Goal: Use online tool/utility: Utilize a website feature to perform a specific function

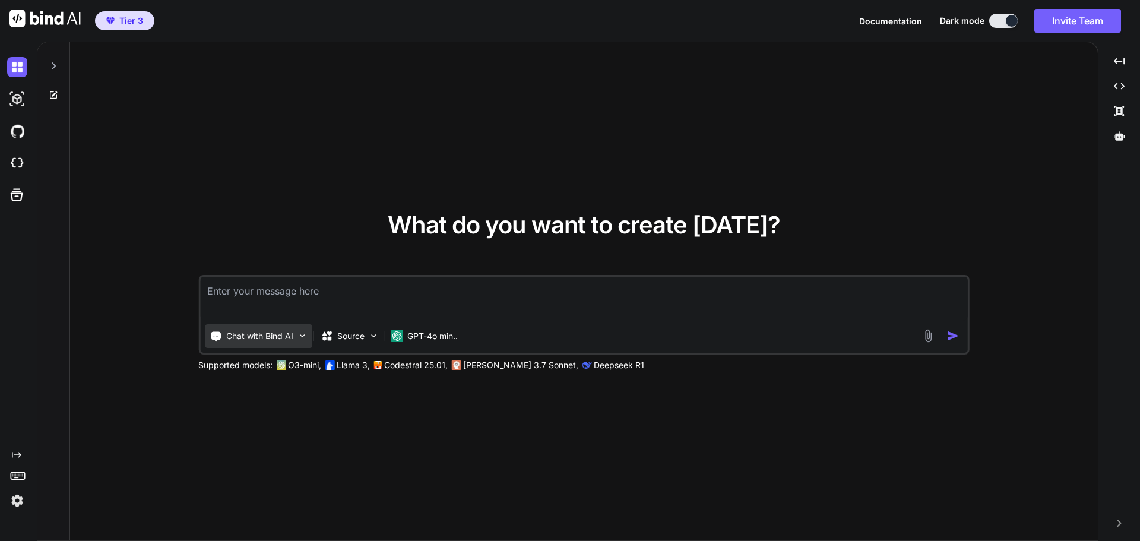
click at [294, 338] on div "Chat with Bind AI" at bounding box center [258, 336] width 107 height 24
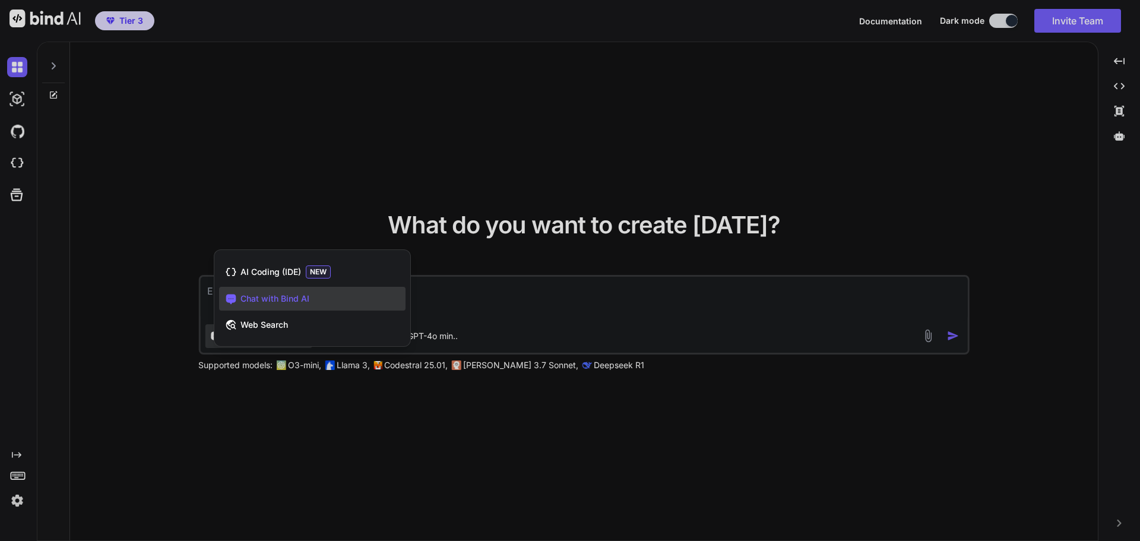
click at [281, 294] on span "Chat with Bind AI" at bounding box center [274, 299] width 69 height 12
type textarea "x"
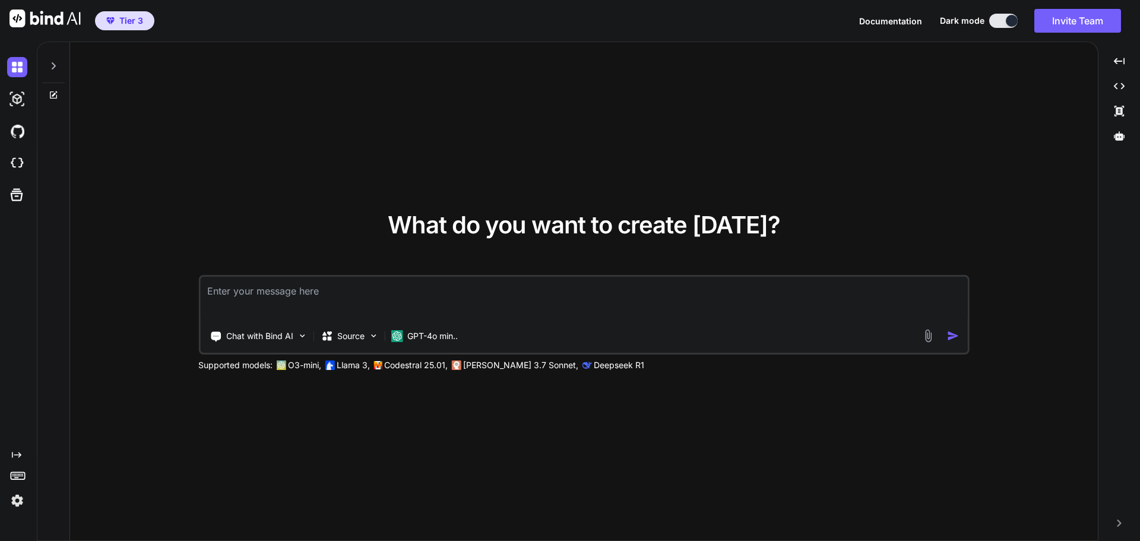
click at [284, 302] on textarea at bounding box center [584, 299] width 768 height 44
click at [273, 293] on textarea at bounding box center [584, 299] width 768 height 44
type textarea "Can you code in R language?"
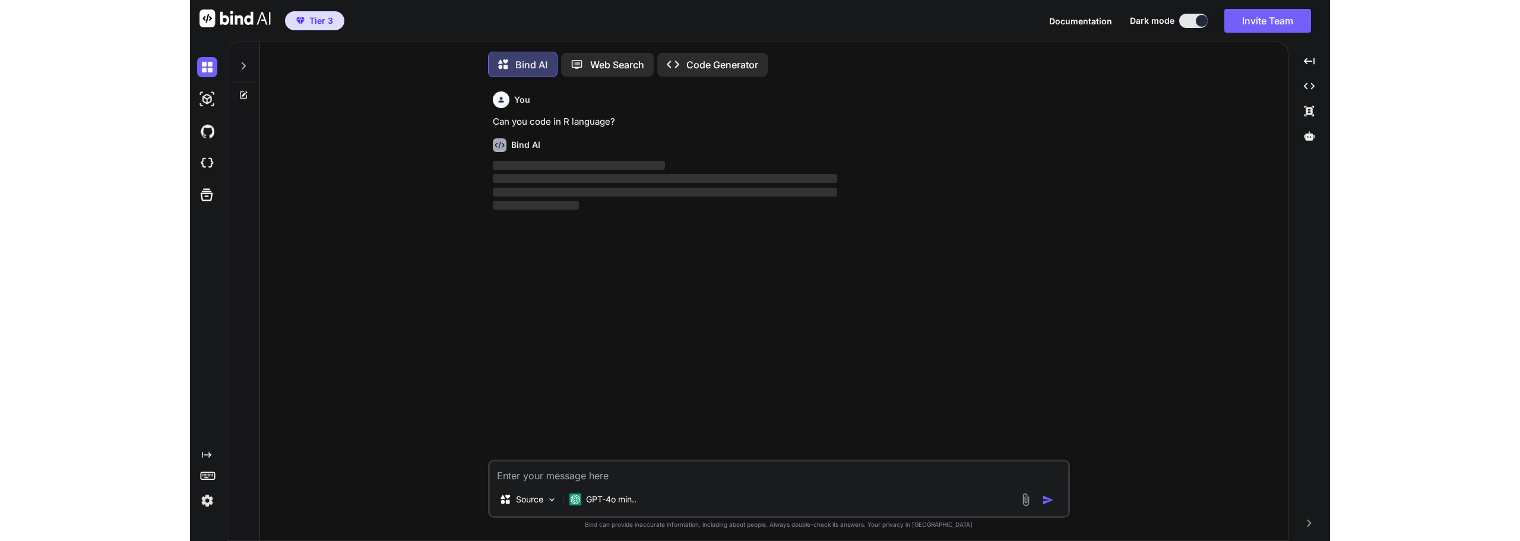
scroll to position [6, 0]
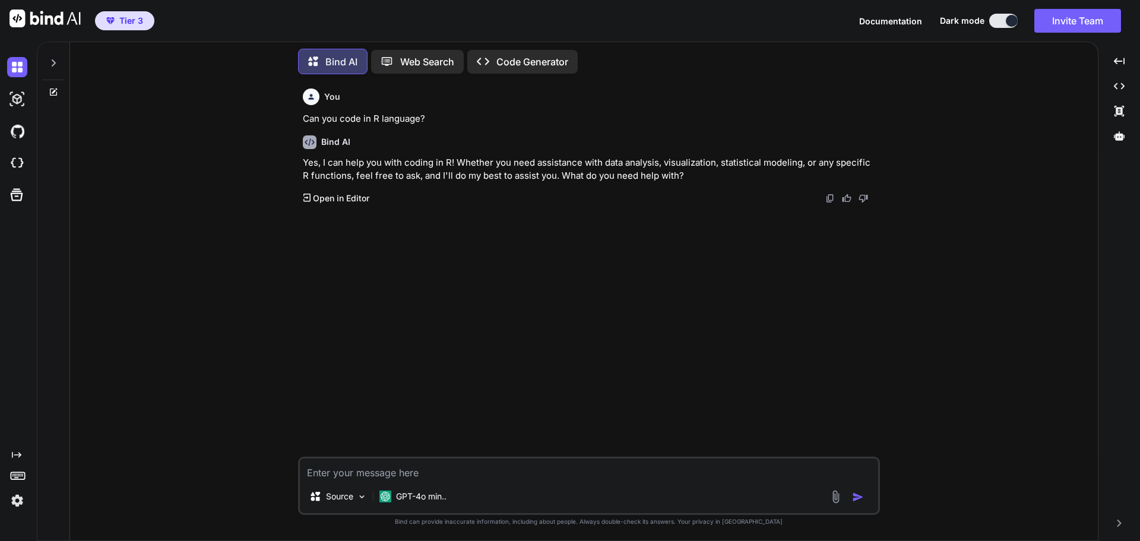
click at [543, 58] on p "Code Generator" at bounding box center [532, 62] width 72 height 14
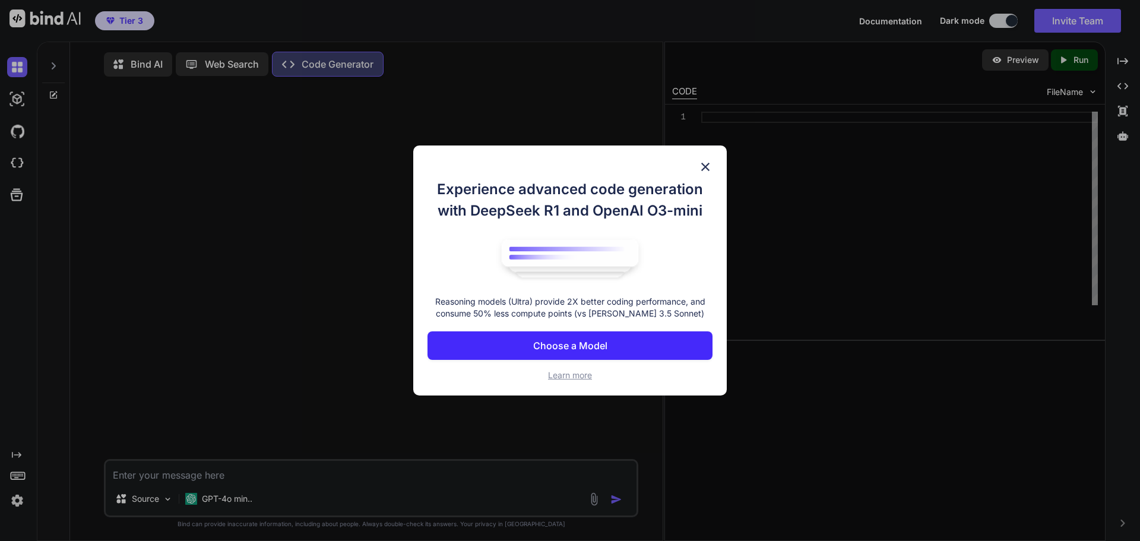
click at [589, 348] on p "Choose a Model" at bounding box center [570, 345] width 74 height 14
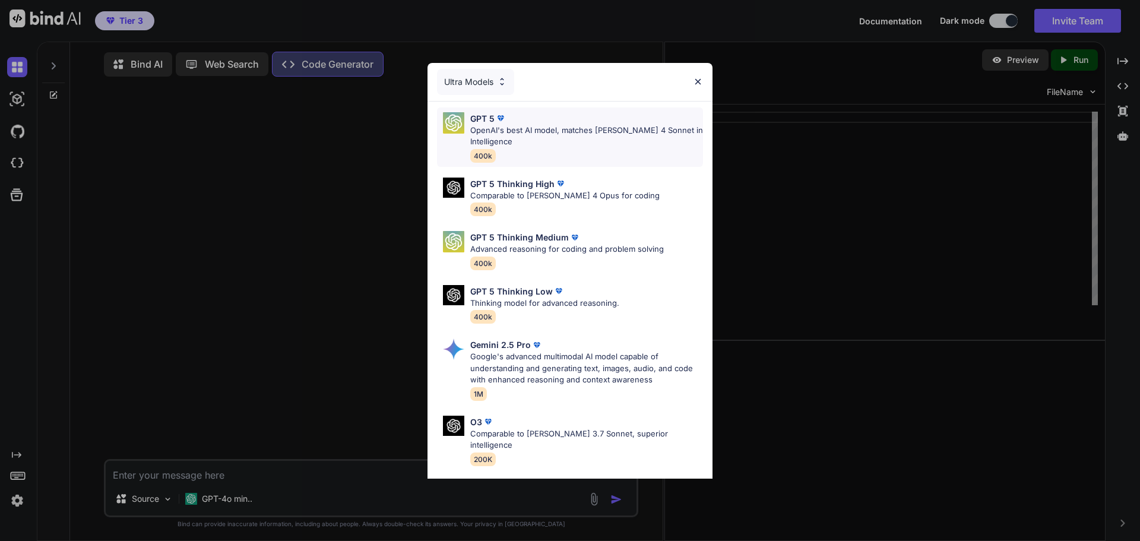
click at [529, 145] on p "OpenAI's best AI model, matches [PERSON_NAME] 4 Sonnet in Intelligence" at bounding box center [586, 136] width 233 height 23
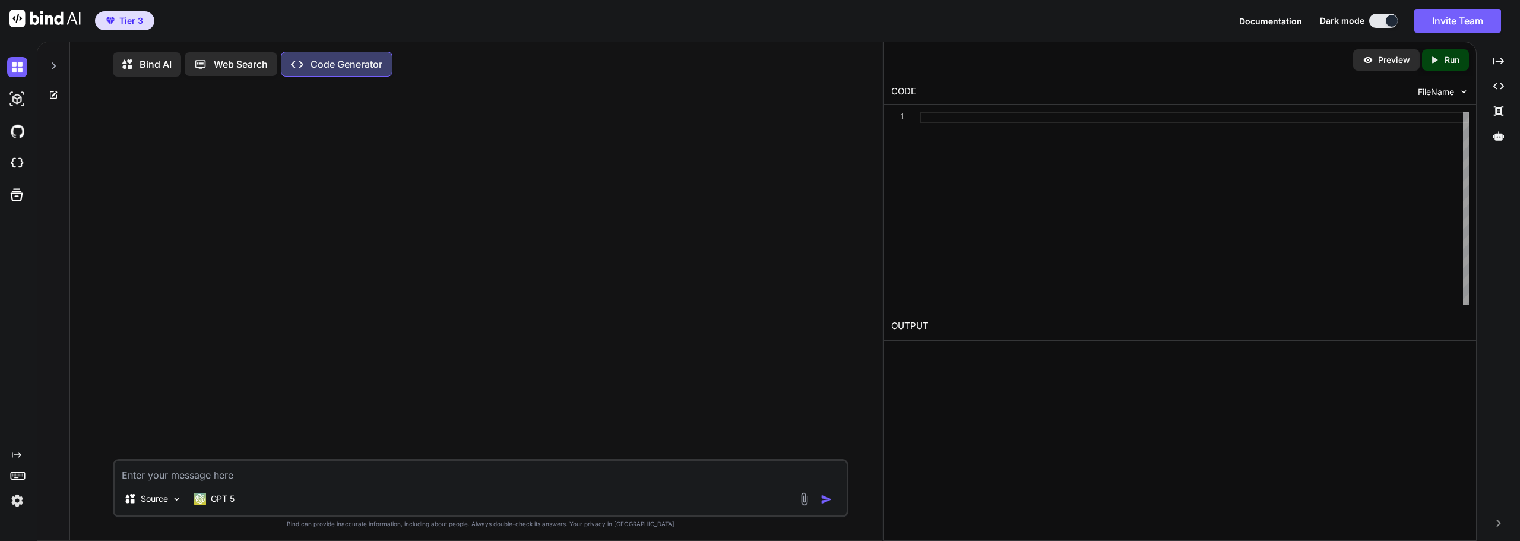
click at [232, 62] on p "Web Search" at bounding box center [241, 64] width 54 height 14
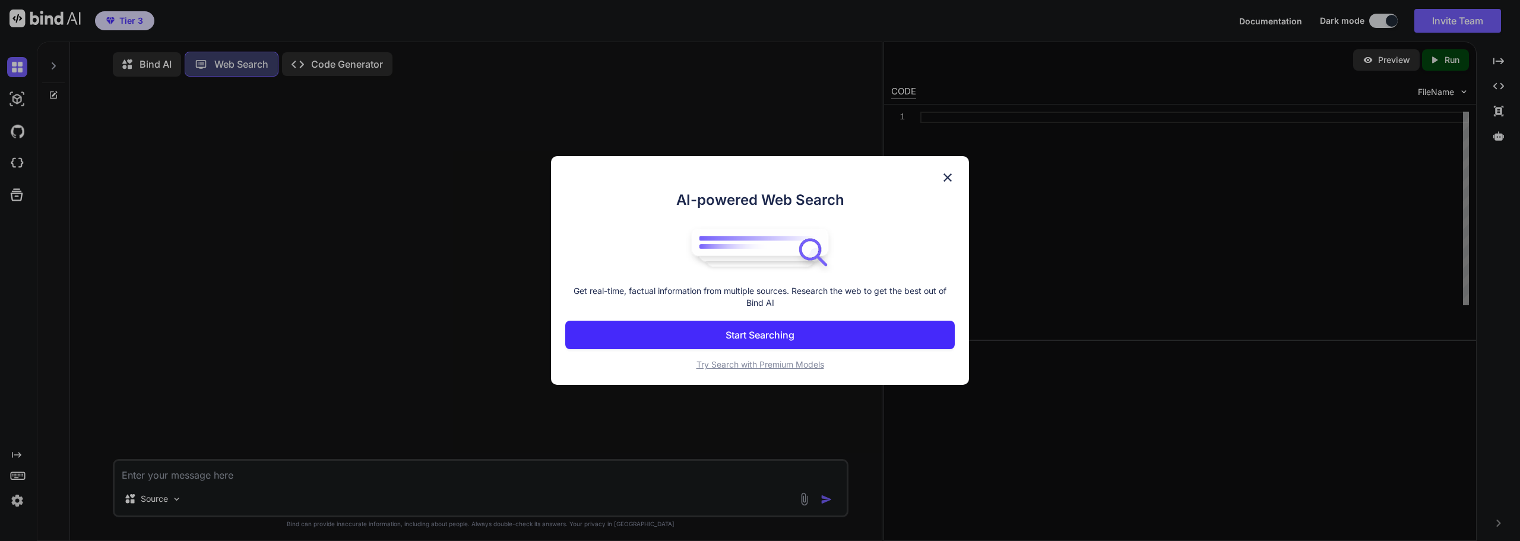
scroll to position [5, 0]
click at [716, 329] on button "Start Searching" at bounding box center [759, 335] width 389 height 28
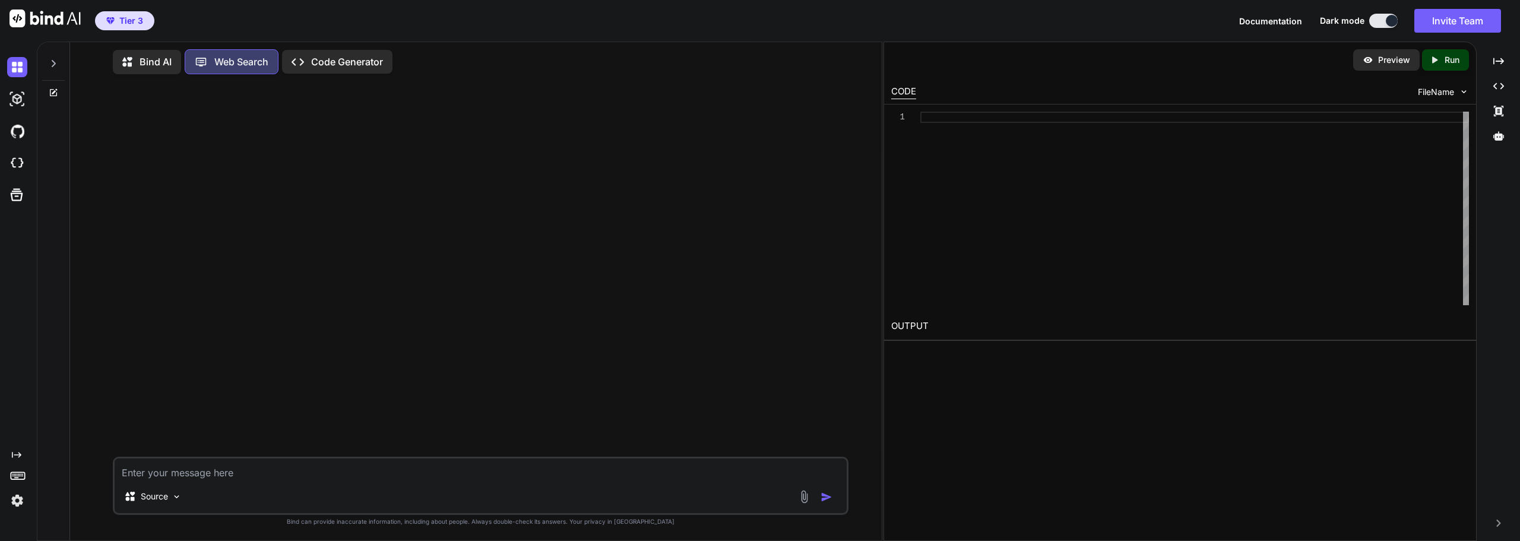
click at [354, 59] on p "Code Generator" at bounding box center [347, 62] width 72 height 14
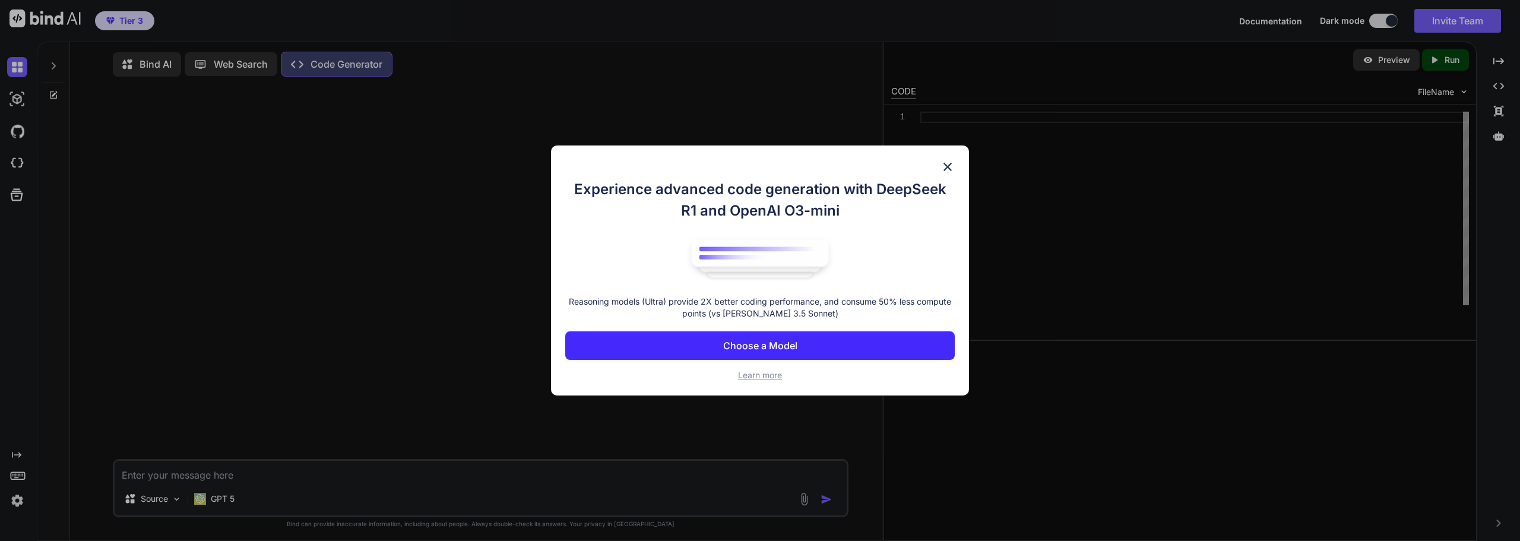
click at [726, 348] on p "Choose a Model" at bounding box center [760, 345] width 74 height 14
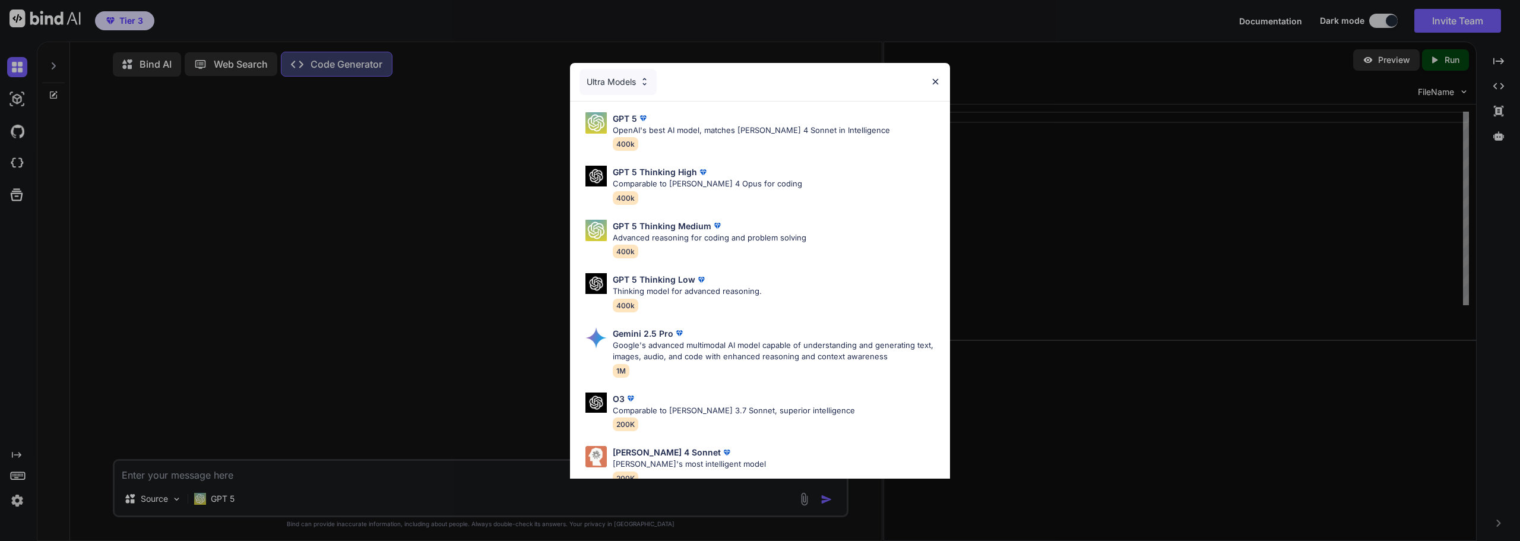
click at [635, 83] on div "Ultra Models" at bounding box center [617, 82] width 77 height 26
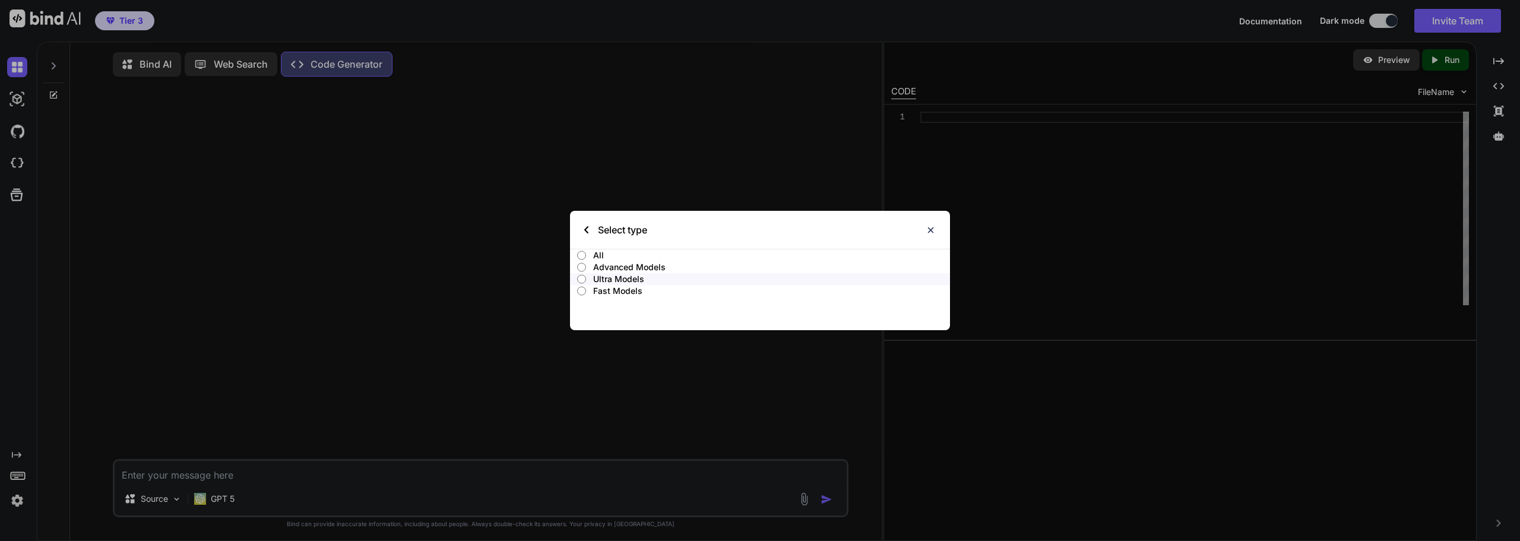
click at [588, 229] on div "Select type" at bounding box center [615, 230] width 63 height 38
click at [579, 230] on div "Select type" at bounding box center [760, 230] width 380 height 38
click at [585, 277] on input "Ultra Models" at bounding box center [581, 278] width 9 height 9
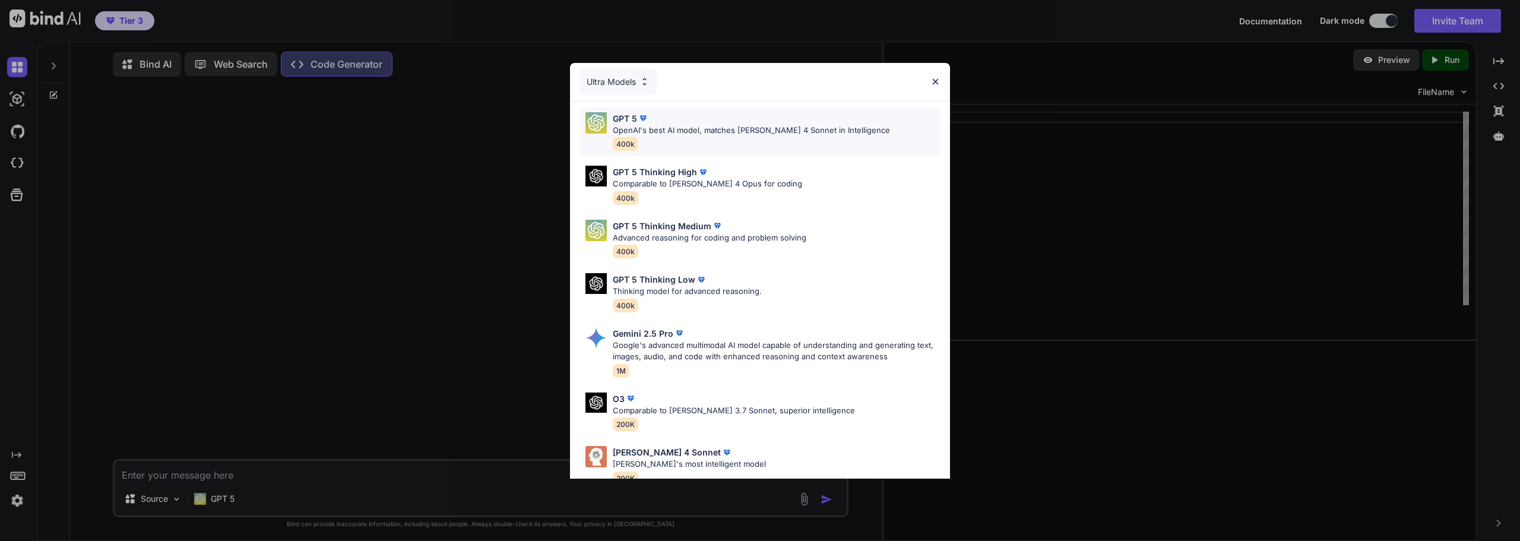
click at [717, 135] on p "OpenAI's best AI model, matches [PERSON_NAME] 4 Sonnet in Intelligence" at bounding box center [751, 131] width 277 height 12
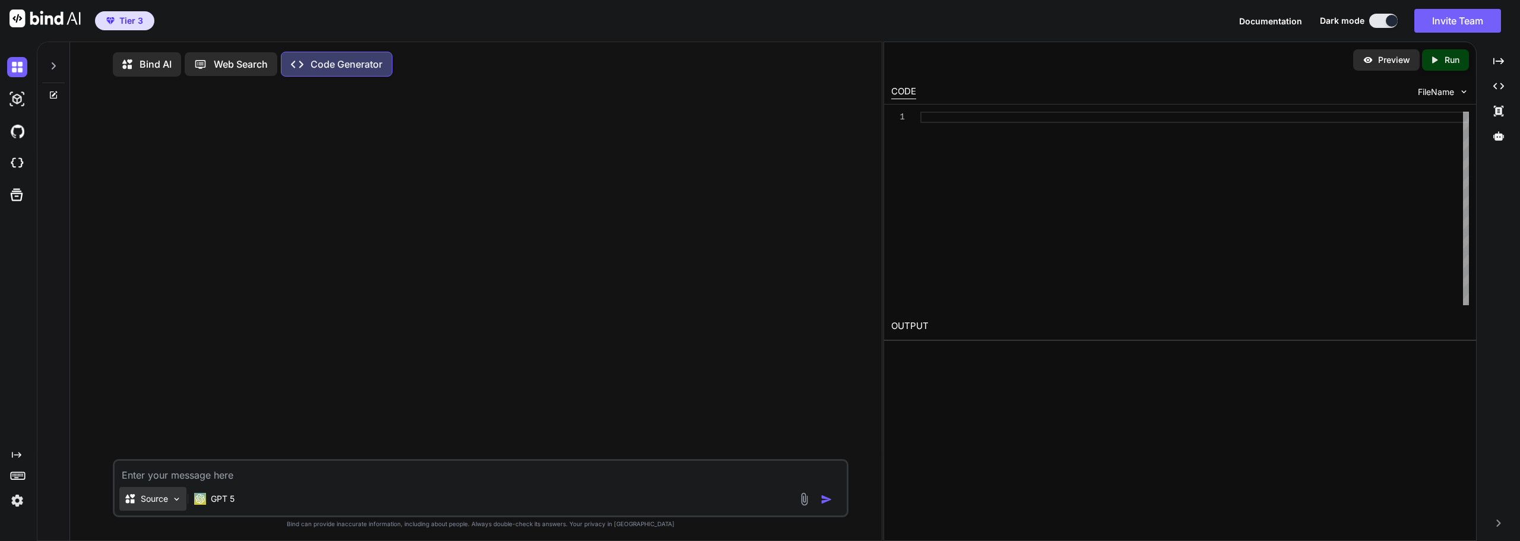
click at [178, 507] on div "Source" at bounding box center [152, 499] width 67 height 24
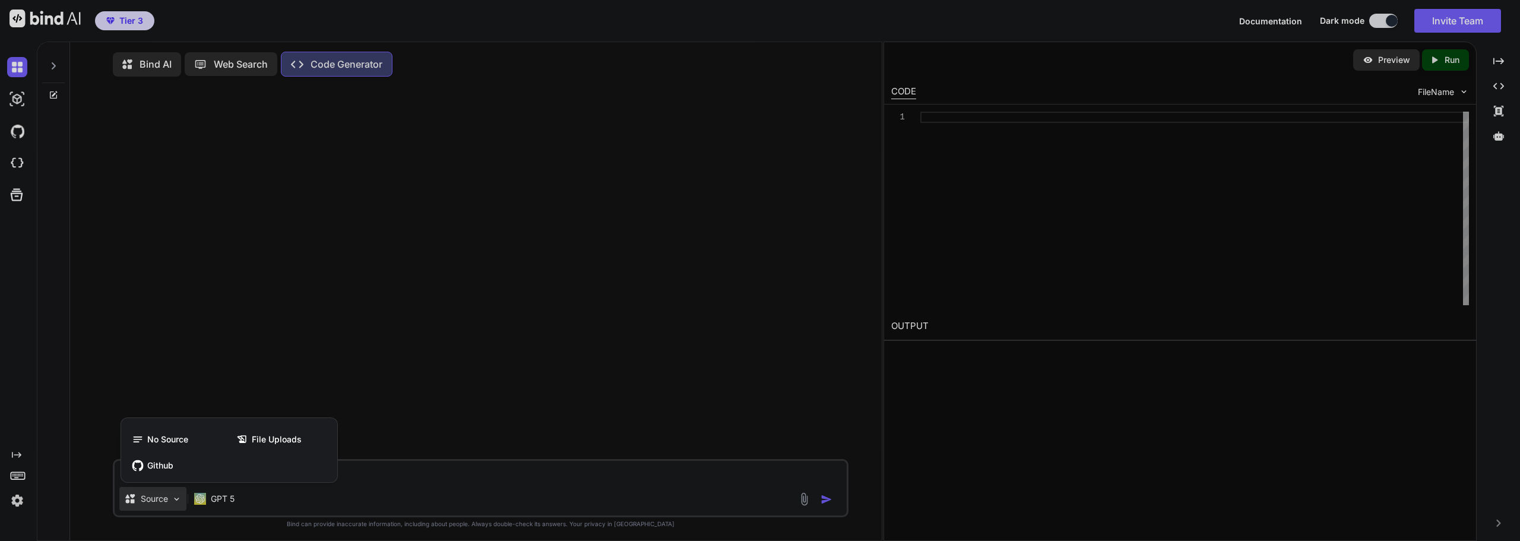
click at [267, 242] on div at bounding box center [760, 270] width 1520 height 541
